Goal: Information Seeking & Learning: Understand process/instructions

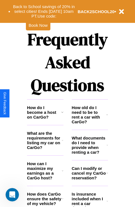
scroll to position [675, 0]
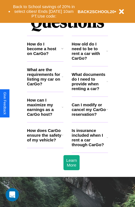
click at [45, 86] on h3 "What are the requirements for listing my car on CarGo?" at bounding box center [44, 76] width 35 height 19
click at [45, 56] on h3 "How do I become a host on CarGo?" at bounding box center [44, 49] width 34 height 14
click at [90, 90] on h3 "What documents do I need to provide when renting a car?" at bounding box center [89, 81] width 35 height 19
click at [45, 56] on h3 "How do I become a host on CarGo?" at bounding box center [44, 49] width 34 height 14
click at [107, 84] on icon at bounding box center [107, 81] width 1 height 4
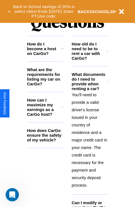
click at [62, 79] on icon at bounding box center [62, 76] width 1 height 4
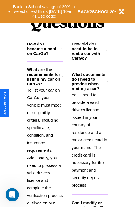
click at [90, 139] on p "You'll need to provide a valid driver's license issued in your country of resid…" at bounding box center [90, 140] width 37 height 98
